Goal: Task Accomplishment & Management: Manage account settings

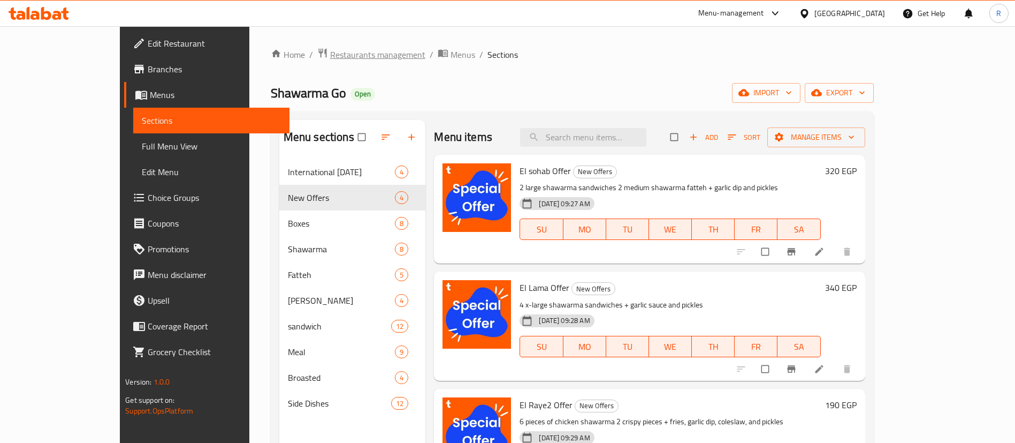
click at [330, 53] on span "Restaurants management" at bounding box center [377, 54] width 95 height 13
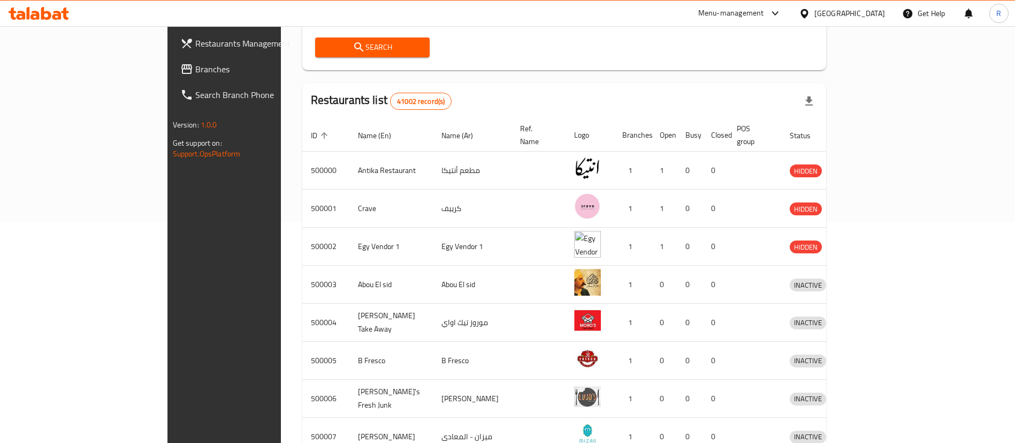
scroll to position [222, 0]
click at [512, 320] on td "enhanced table" at bounding box center [539, 322] width 54 height 38
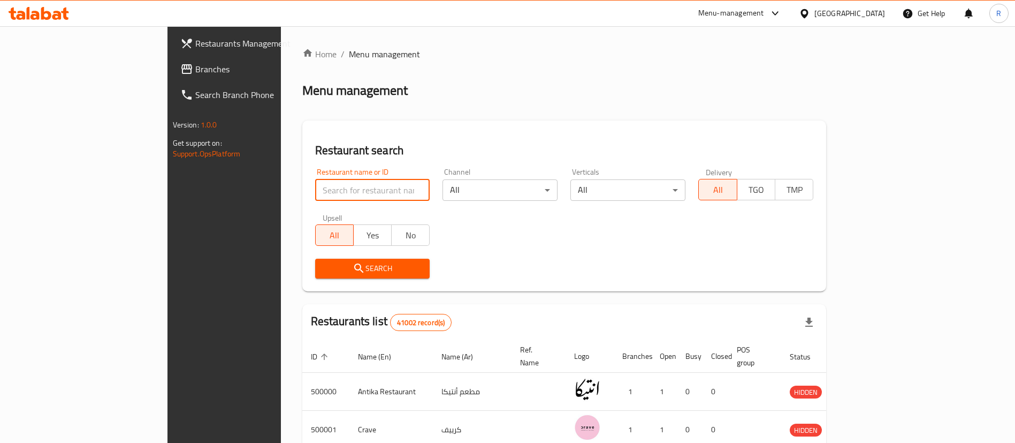
click at [315, 192] on input "search" at bounding box center [372, 189] width 115 height 21
click at [340, 262] on span "Search" at bounding box center [373, 268] width 98 height 13
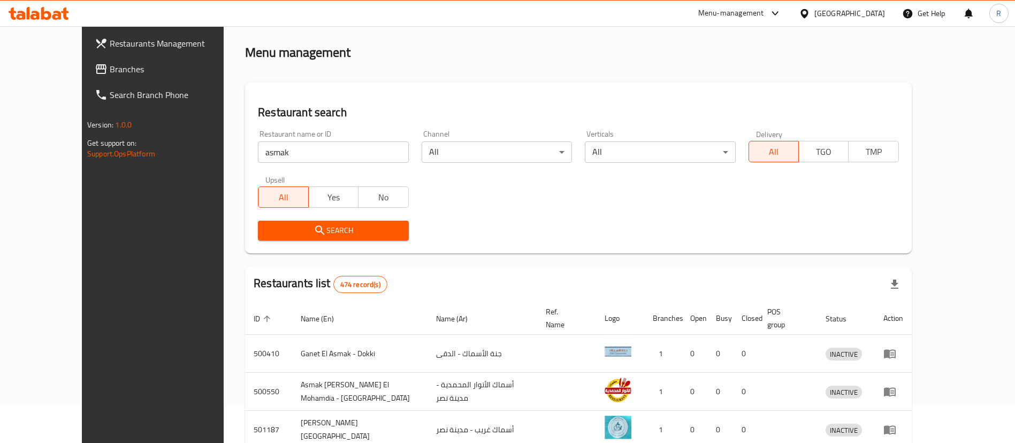
scroll to position [11, 0]
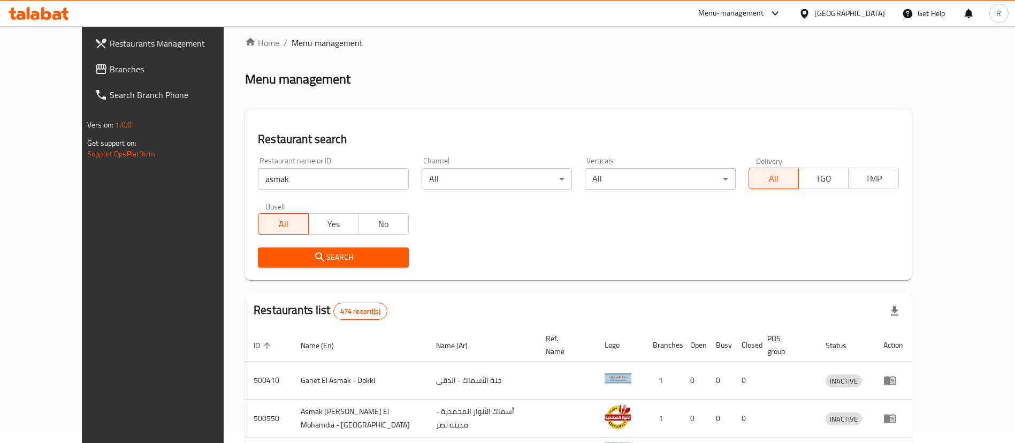
click at [261, 179] on input "asmak" at bounding box center [333, 178] width 150 height 21
paste input "747148"
click at [319, 254] on span "Search" at bounding box center [332, 256] width 133 height 13
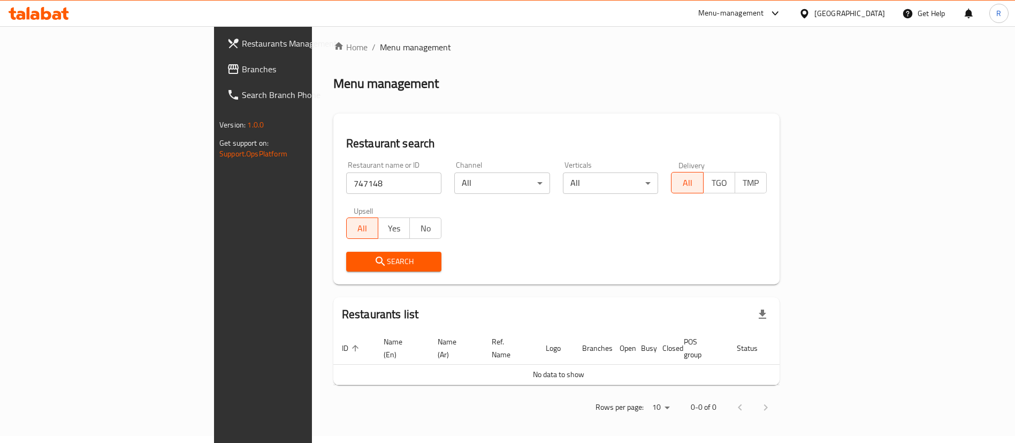
scroll to position [0, 0]
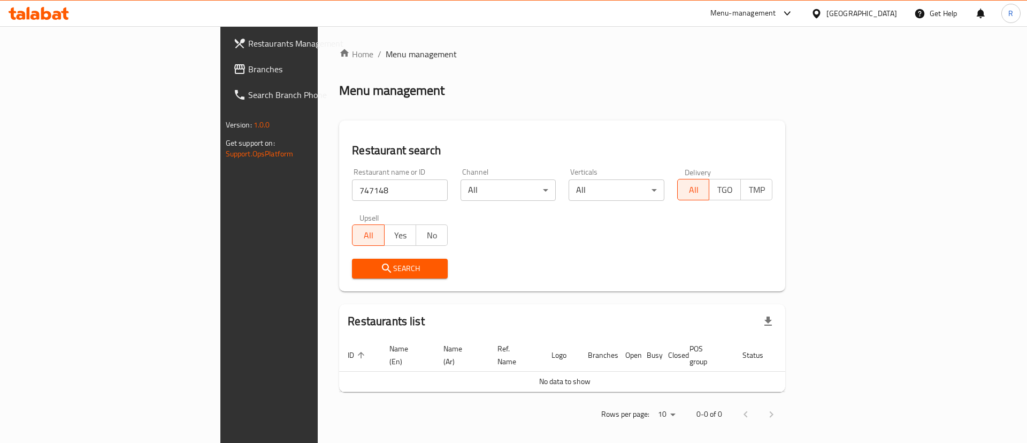
click at [361, 272] on span "Search" at bounding box center [400, 268] width 79 height 13
click at [352, 193] on input "747148" at bounding box center [400, 189] width 96 height 21
paste input "687563"
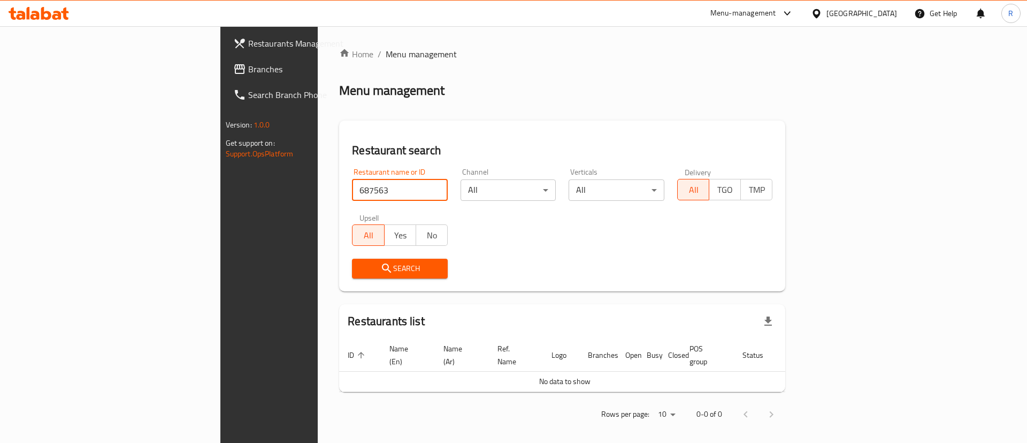
type input "687563"
click at [361, 265] on span "Search" at bounding box center [400, 268] width 79 height 13
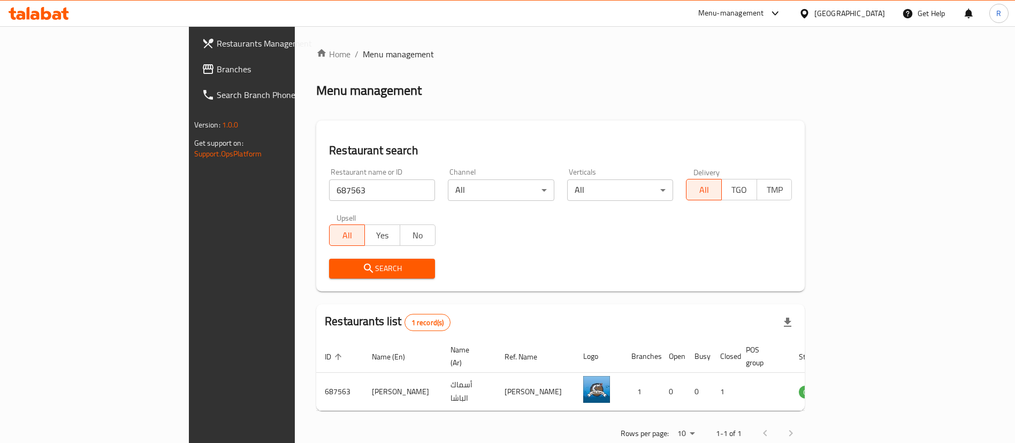
scroll to position [14, 0]
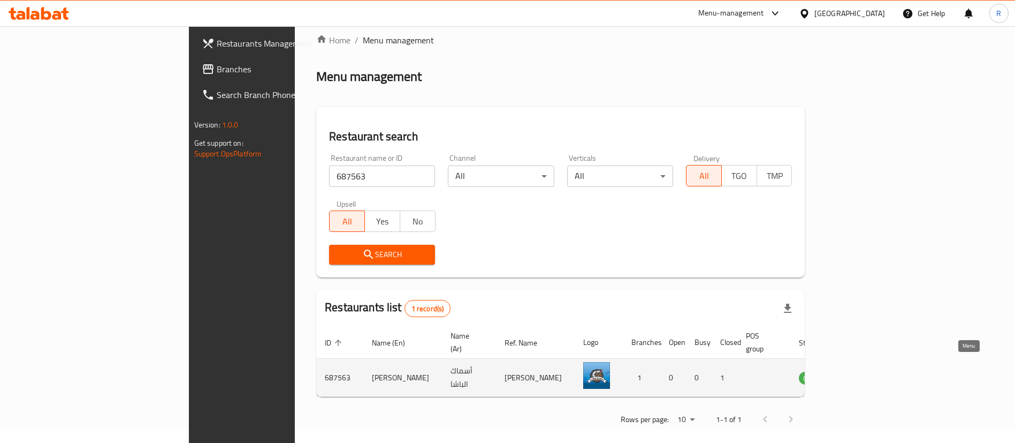
click at [867, 373] on icon "enhanced table" at bounding box center [862, 377] width 12 height 9
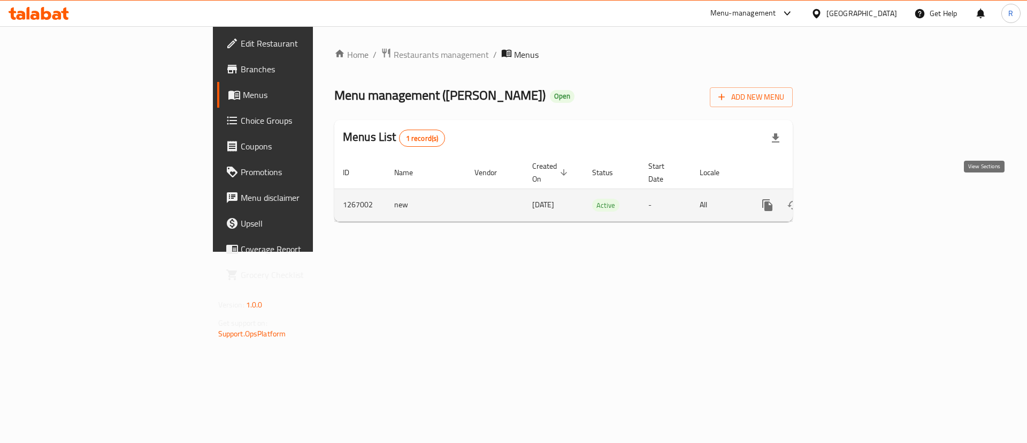
click at [851, 199] on icon "enhanced table" at bounding box center [844, 205] width 13 height 13
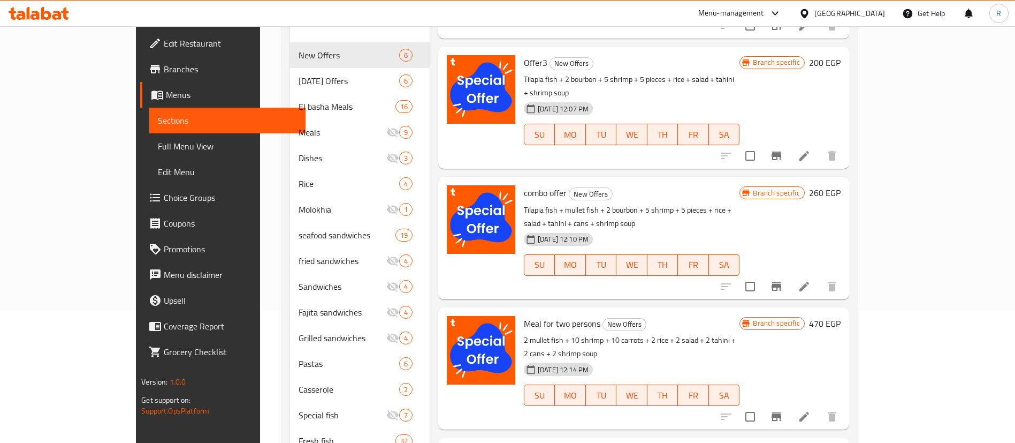
scroll to position [131, 0]
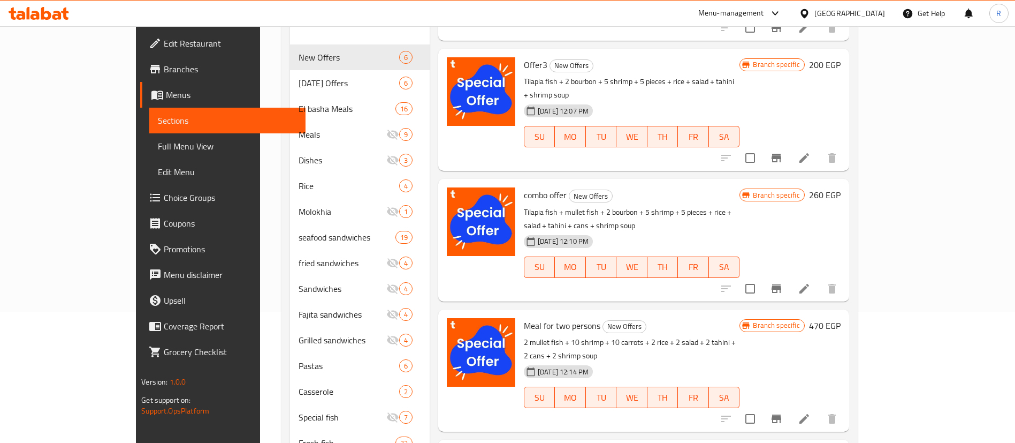
click at [809, 284] on icon at bounding box center [804, 289] width 10 height 10
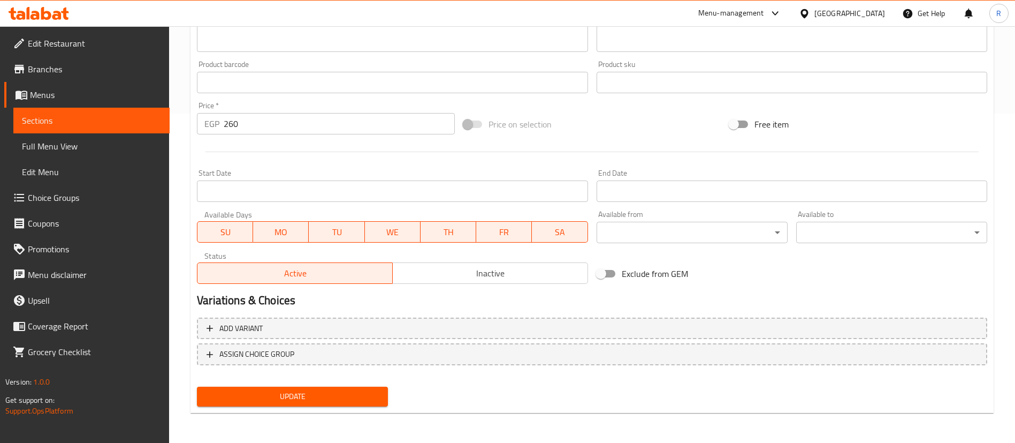
scroll to position [260, 0]
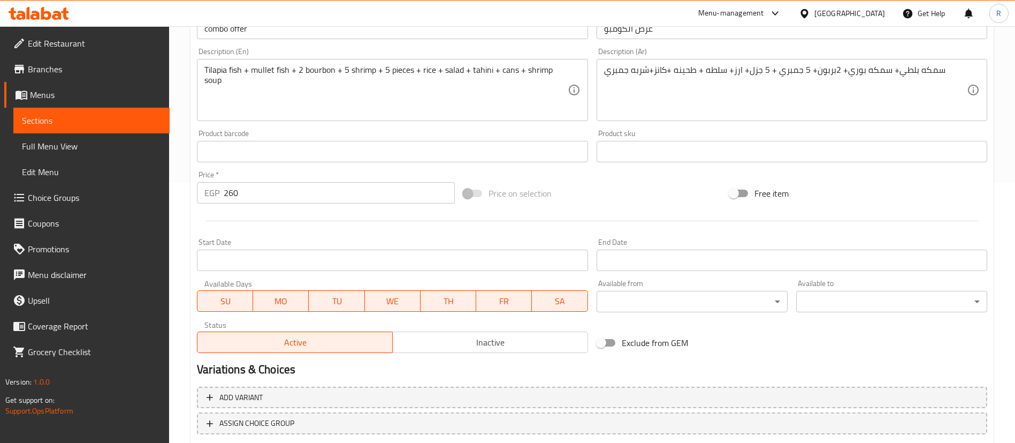
click at [235, 193] on input "260" at bounding box center [339, 192] width 231 height 21
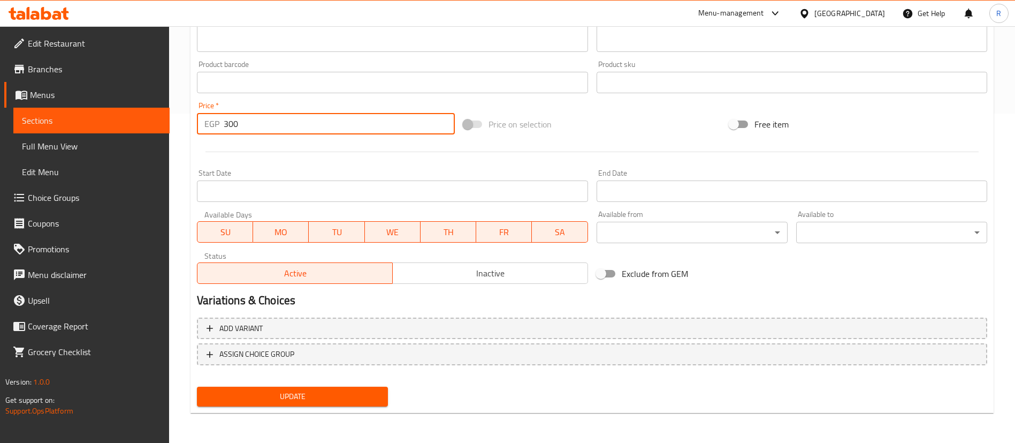
type input "300"
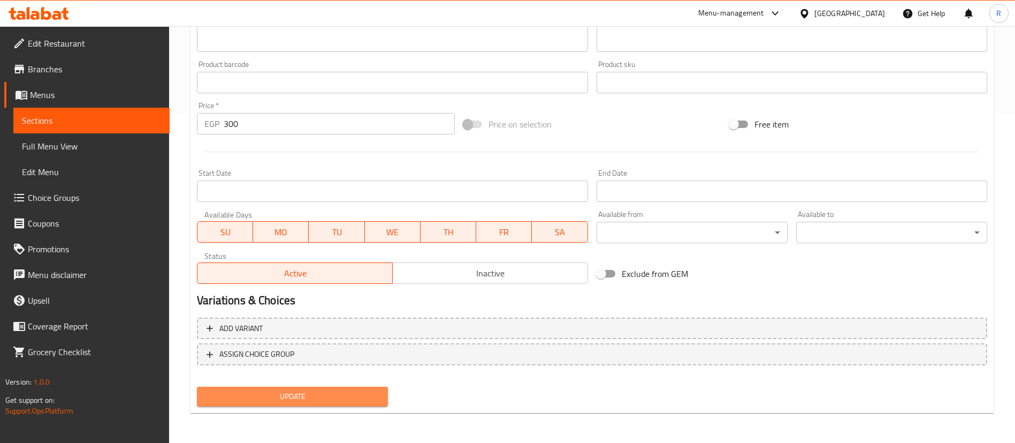
click at [347, 402] on span "Update" at bounding box center [292, 396] width 174 height 13
click at [113, 124] on span "Sections" at bounding box center [91, 120] width 139 height 13
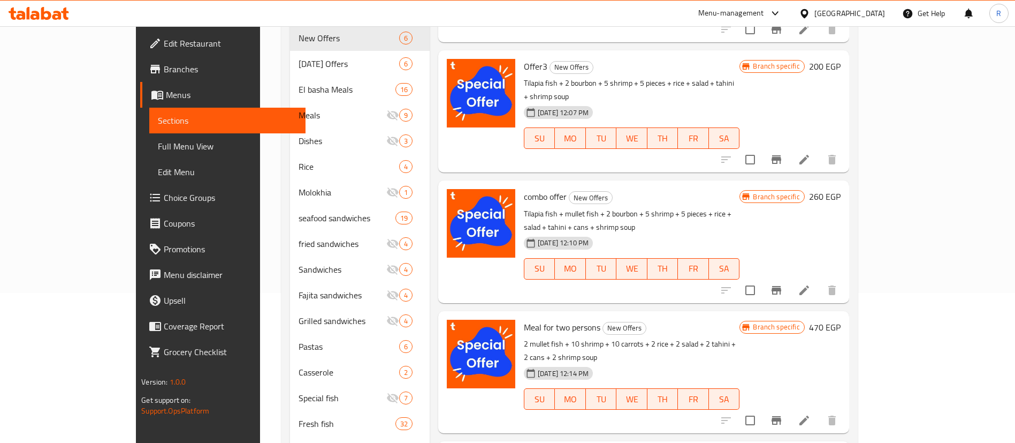
scroll to position [202, 0]
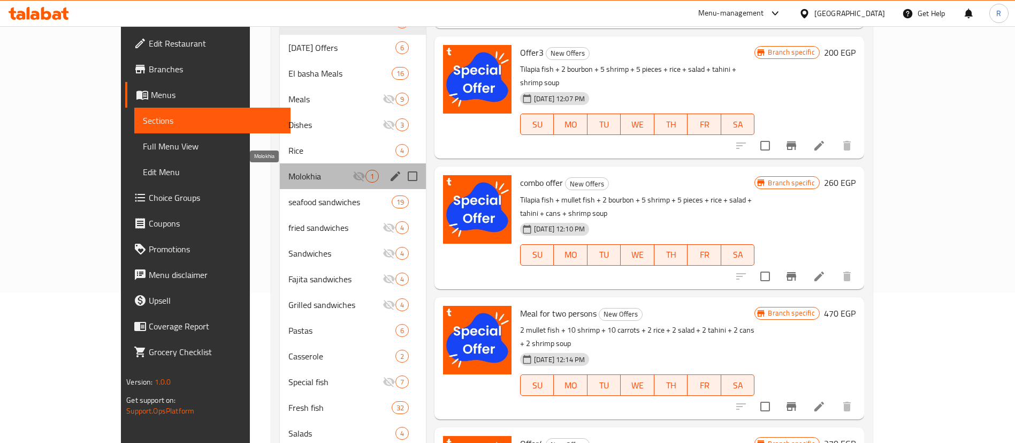
click at [288, 172] on span "Molokhia" at bounding box center [320, 176] width 64 height 13
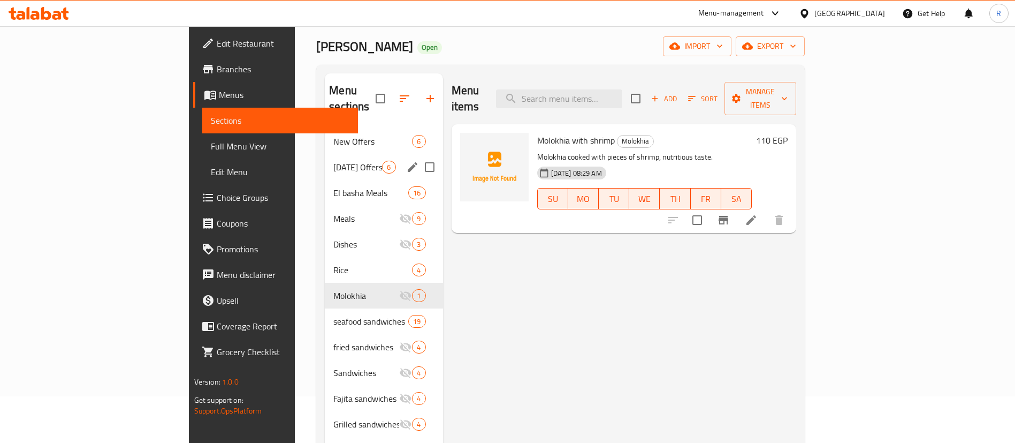
scroll to position [21, 0]
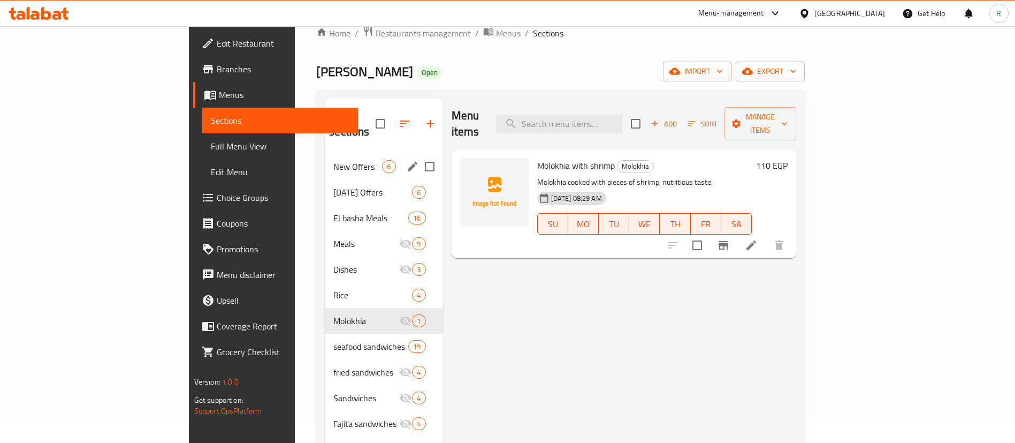
click at [333, 160] on span "New Offers" at bounding box center [357, 166] width 49 height 13
